Goal: Task Accomplishment & Management: Manage account settings

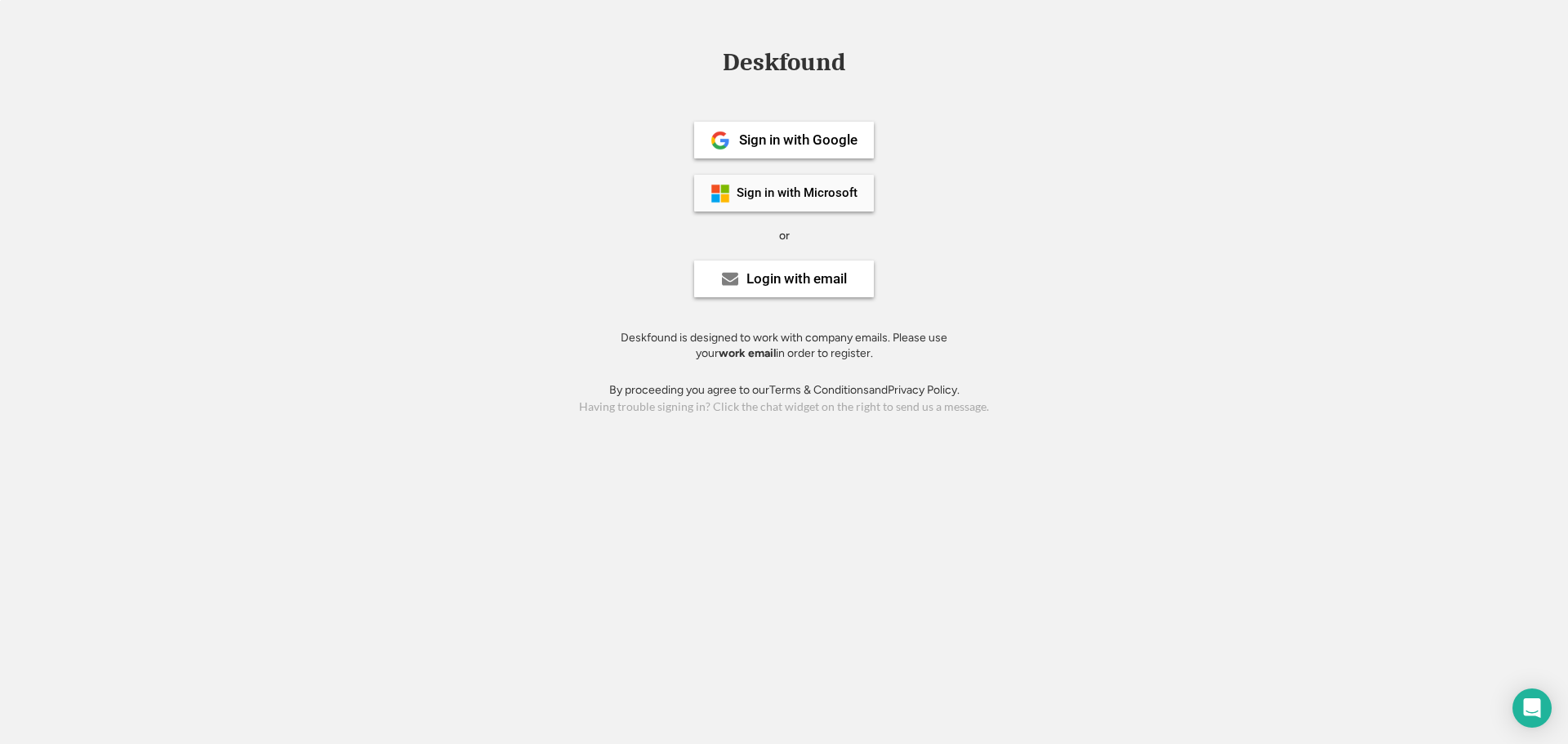
click at [765, 195] on div "Sign in with Microsoft" at bounding box center [797, 193] width 121 height 12
click at [770, 274] on div "Login with email" at bounding box center [796, 278] width 100 height 14
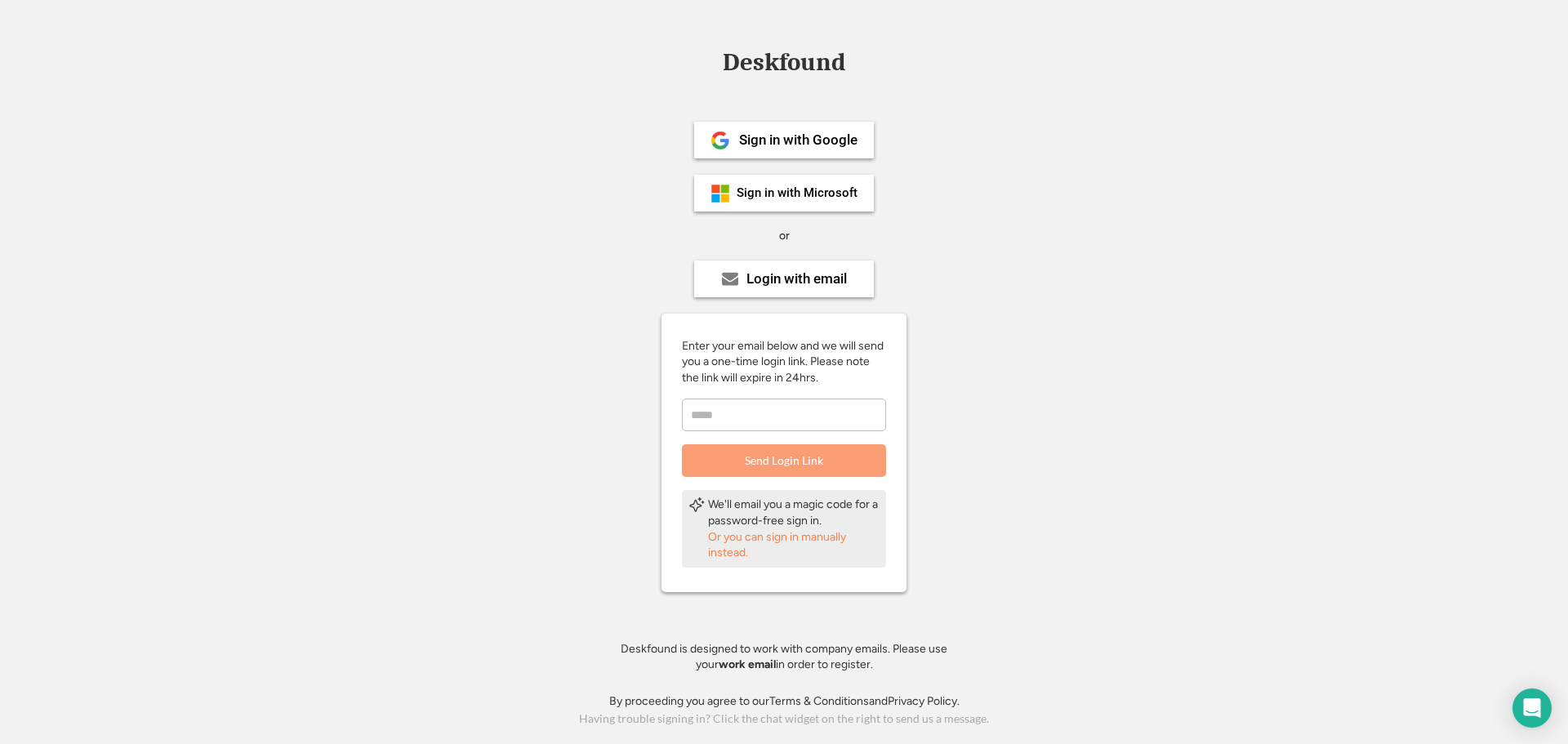
click at [751, 409] on input "email" at bounding box center [784, 414] width 204 height 33
type input "**********"
click at [762, 452] on button "Send Login Link" at bounding box center [784, 460] width 204 height 33
click at [814, 542] on div "Or you can sign in manually instead." at bounding box center [793, 545] width 172 height 32
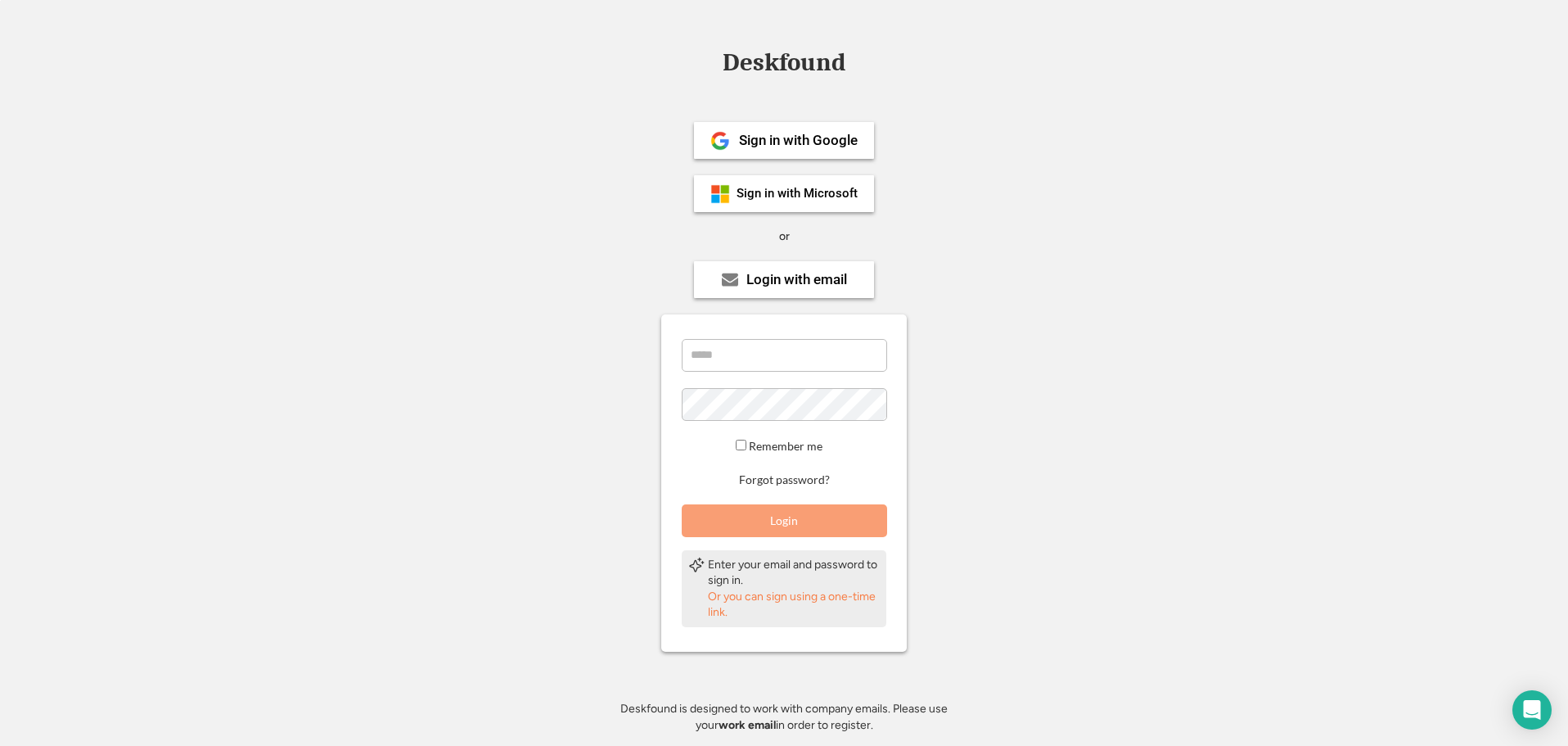
click at [780, 372] on div "Remember me Forgot password? Login" at bounding box center [784, 438] width 245 height 198
click at [774, 202] on div "Sign in with Microsoft" at bounding box center [784, 193] width 180 height 37
